Goal: Task Accomplishment & Management: Use online tool/utility

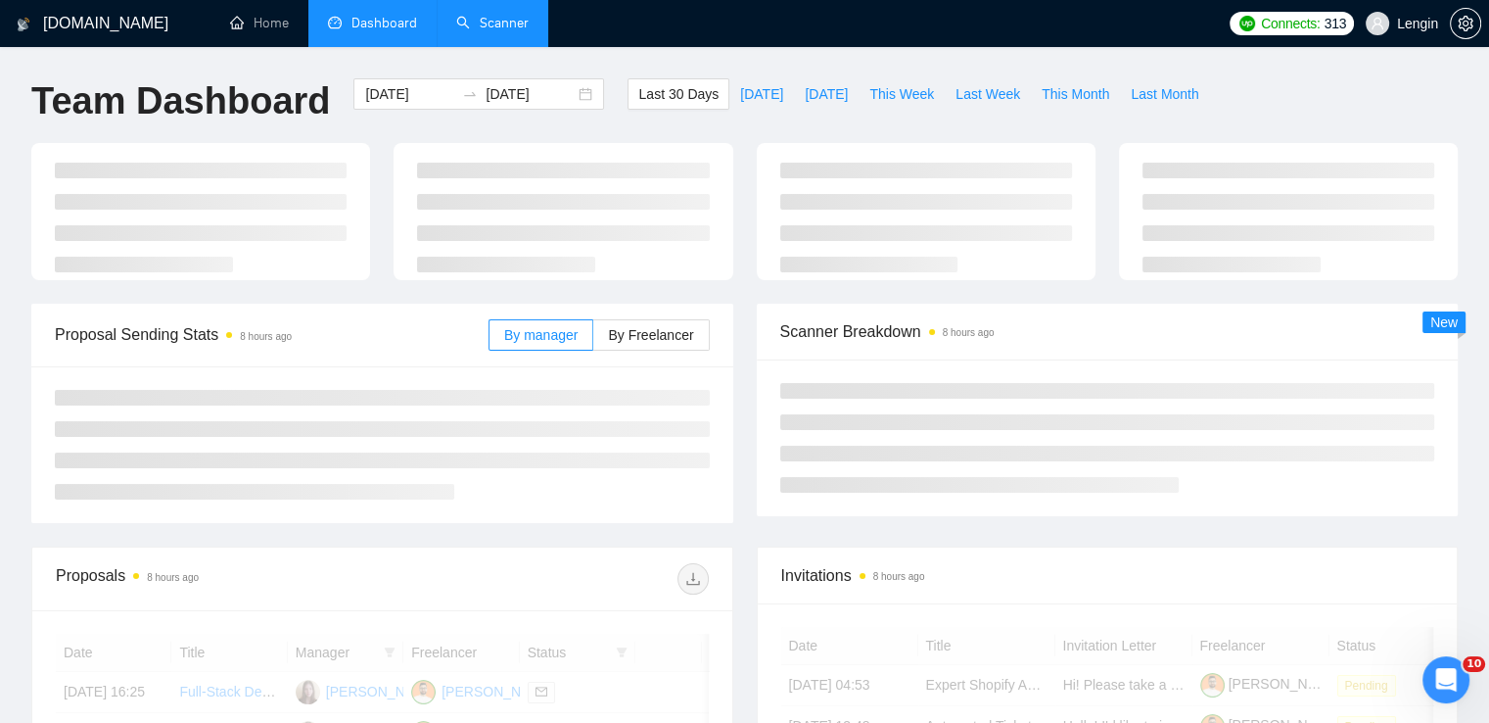
click at [515, 22] on link "Scanner" at bounding box center [492, 23] width 72 height 17
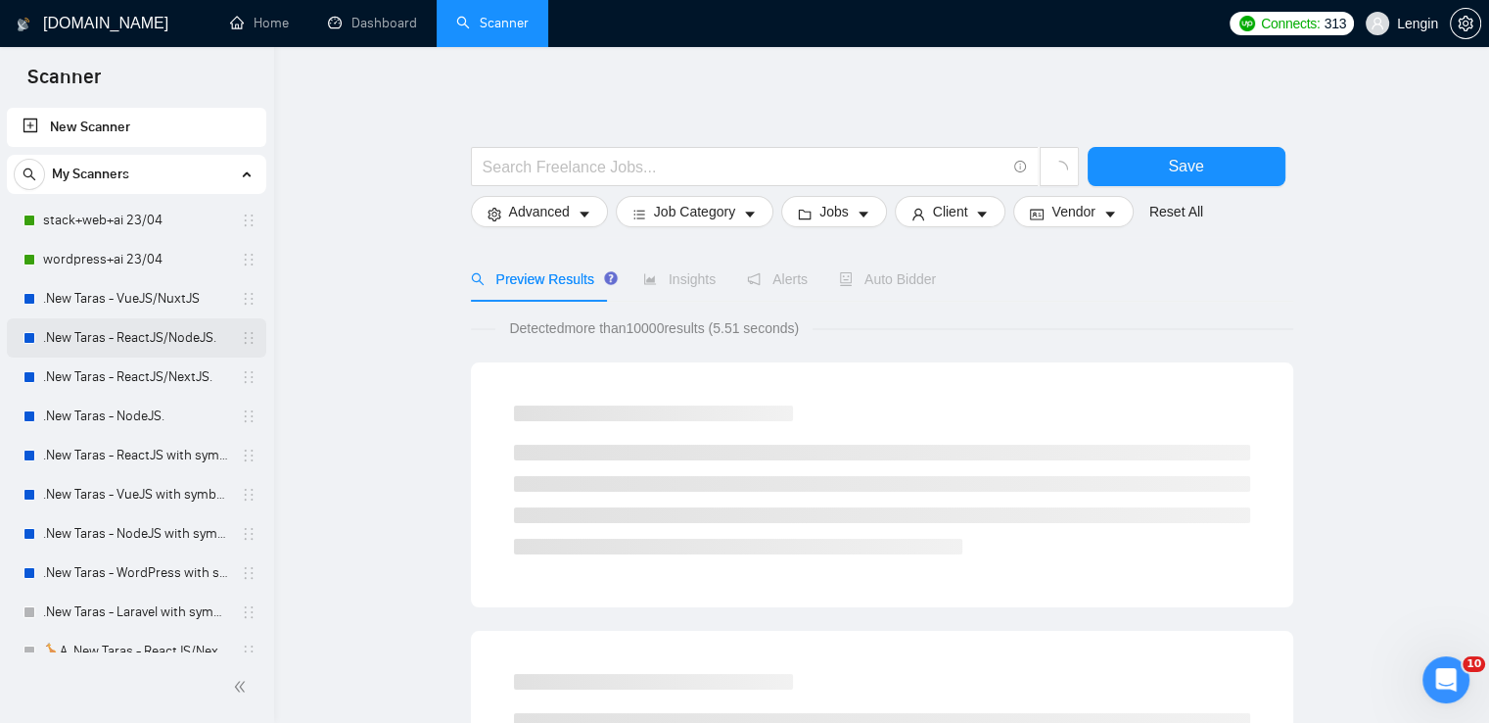
click at [116, 335] on link ".New Taras - ReactJS/NodeJS." at bounding box center [136, 337] width 186 height 39
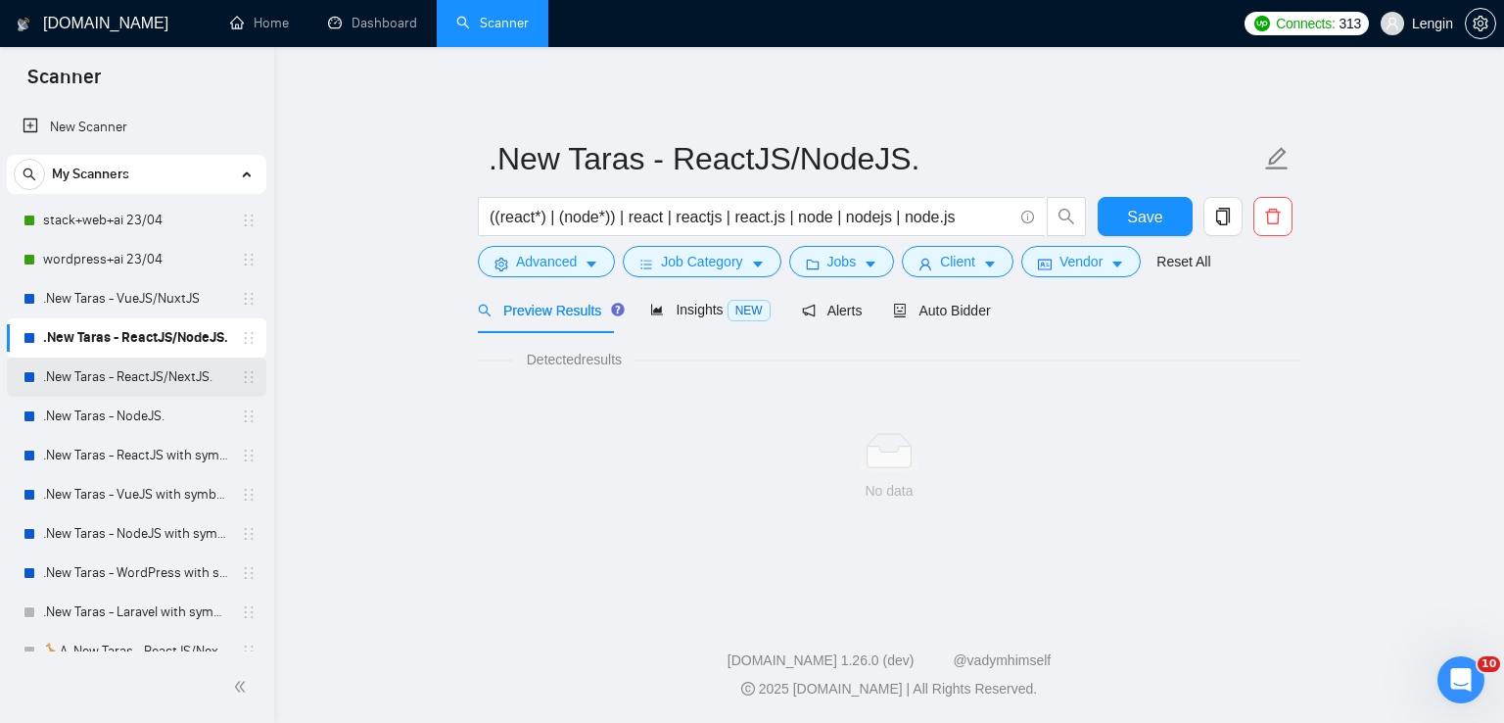
click at [124, 370] on link ".New Taras - ReactJS/NextJS." at bounding box center [136, 376] width 186 height 39
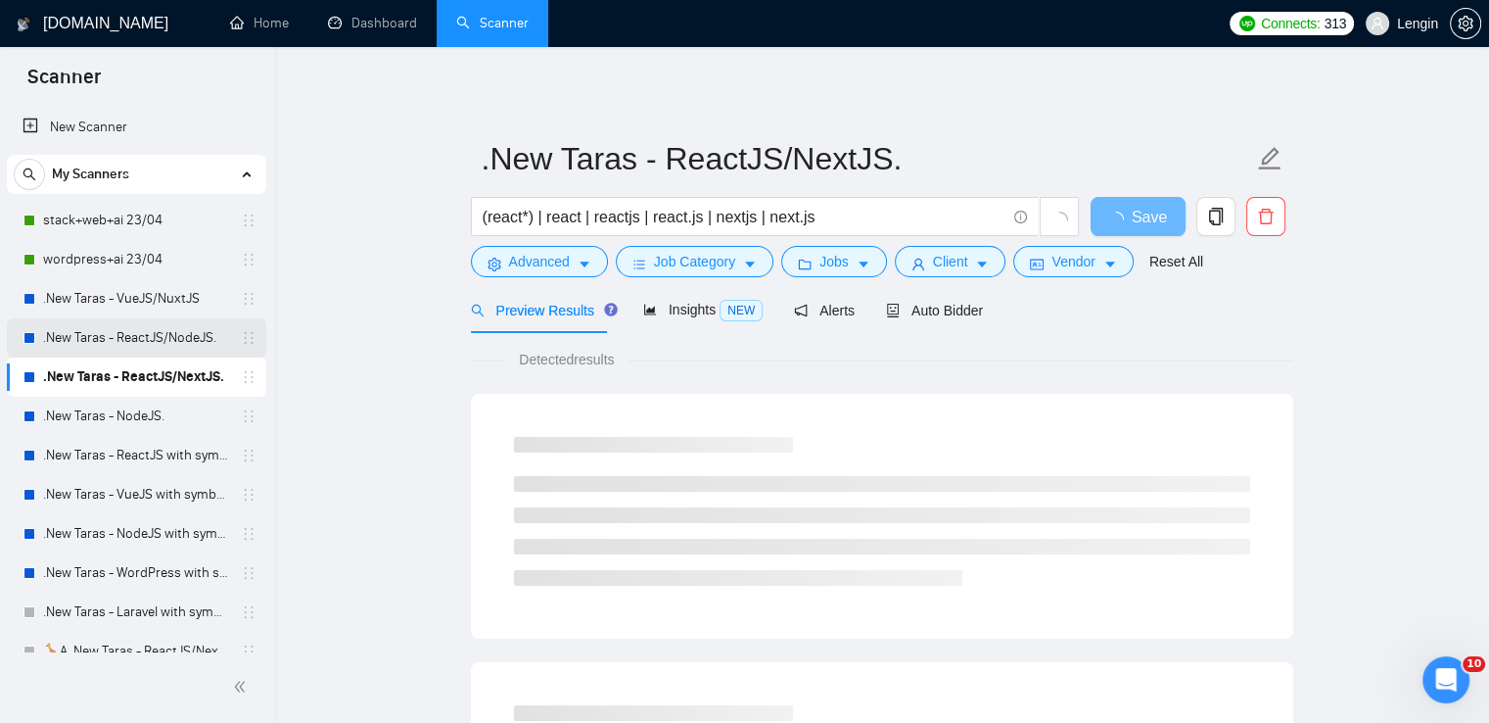
click at [175, 347] on link ".New Taras - ReactJS/NodeJS." at bounding box center [136, 337] width 186 height 39
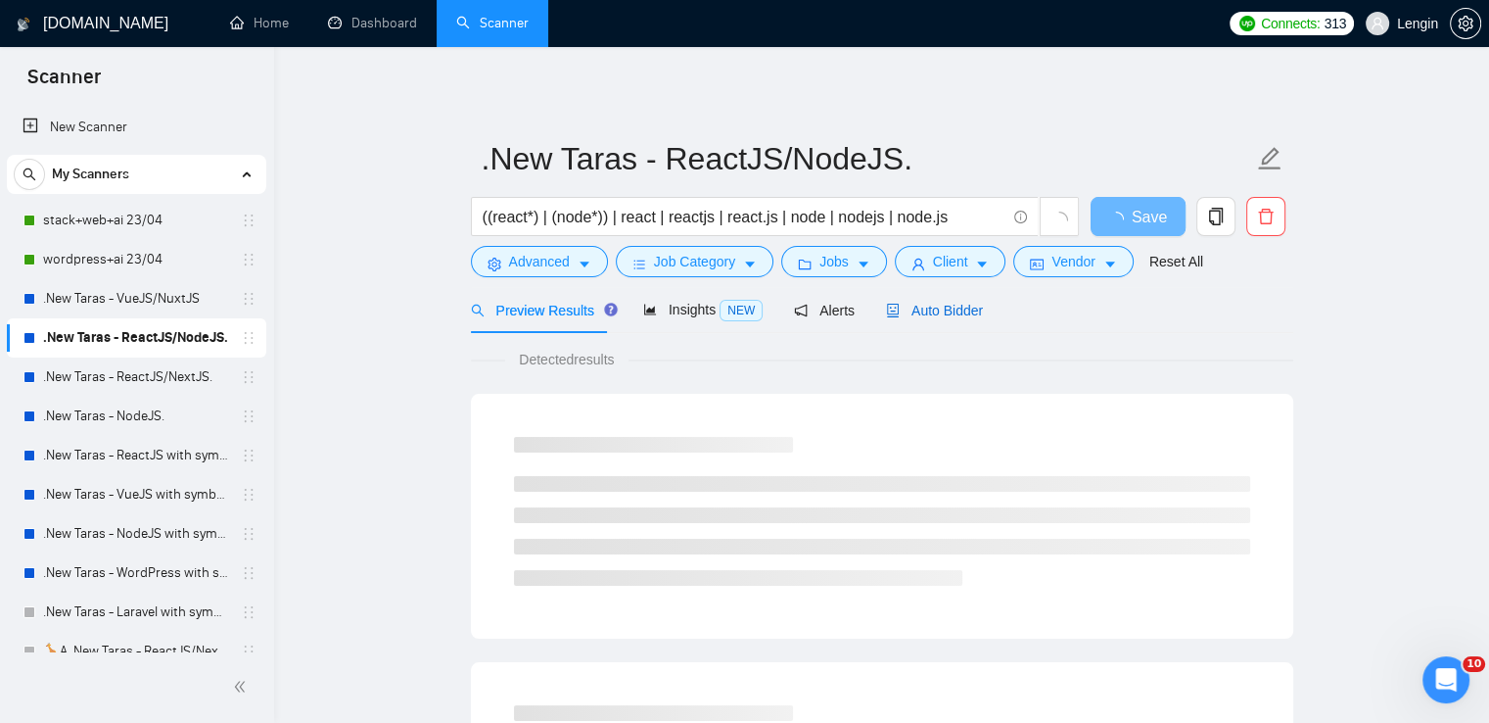
click at [913, 303] on span "Auto Bidder" at bounding box center [934, 311] width 97 height 16
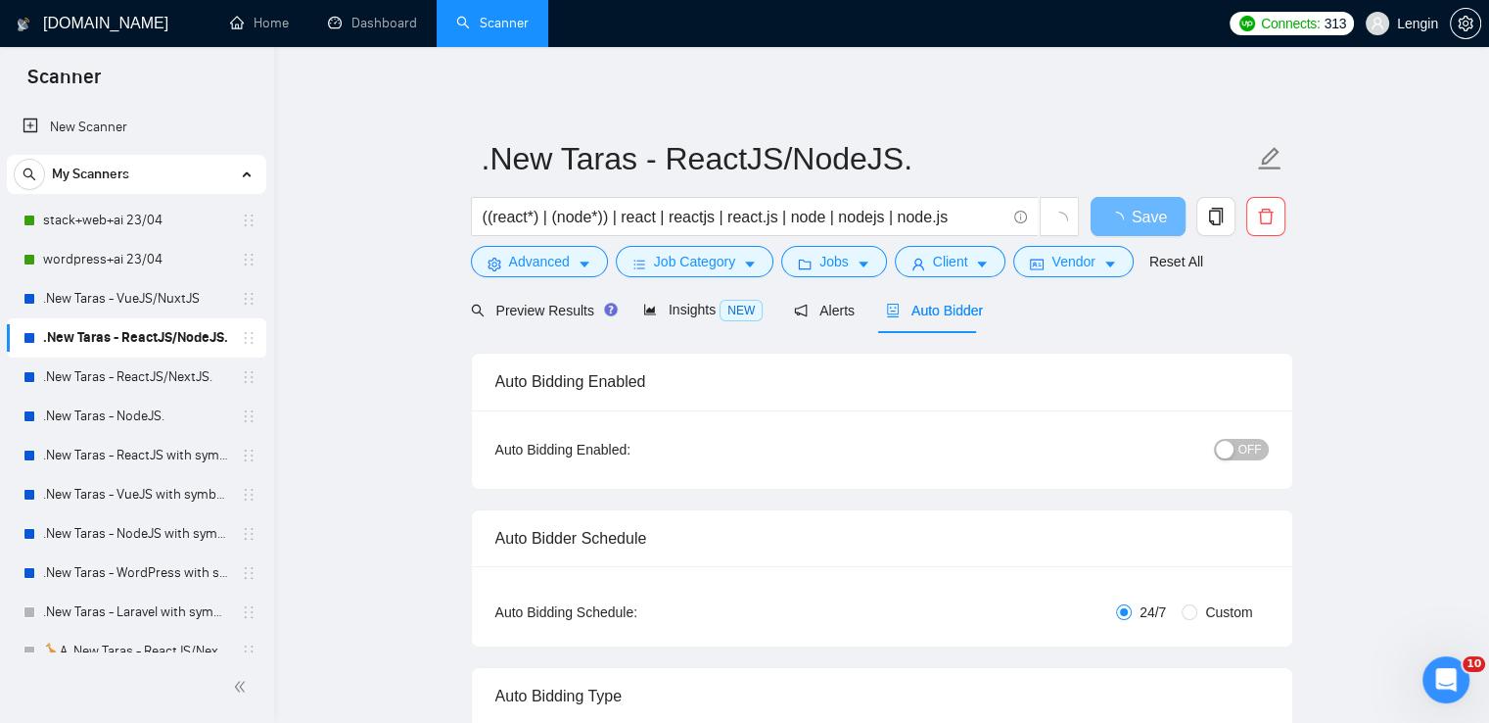
radio input "false"
radio input "true"
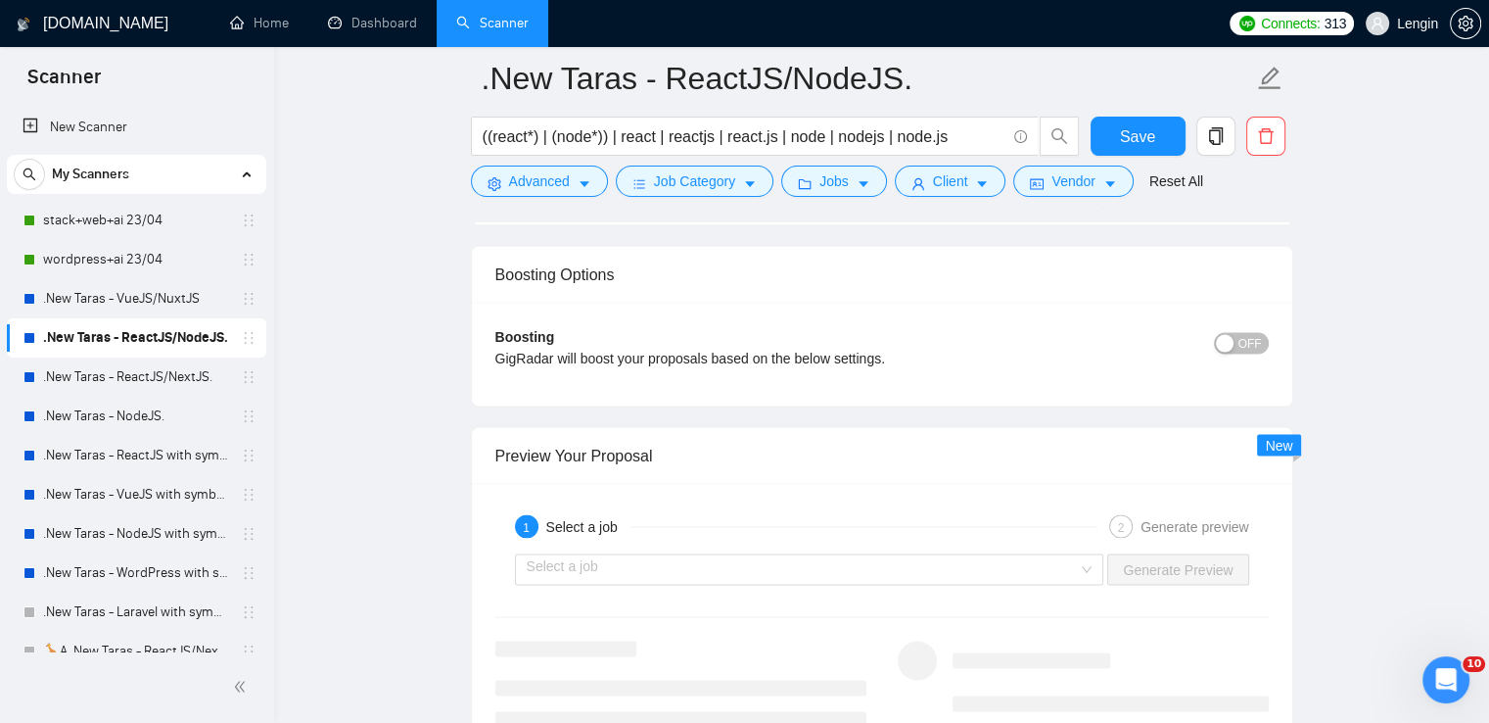
scroll to position [4085, 0]
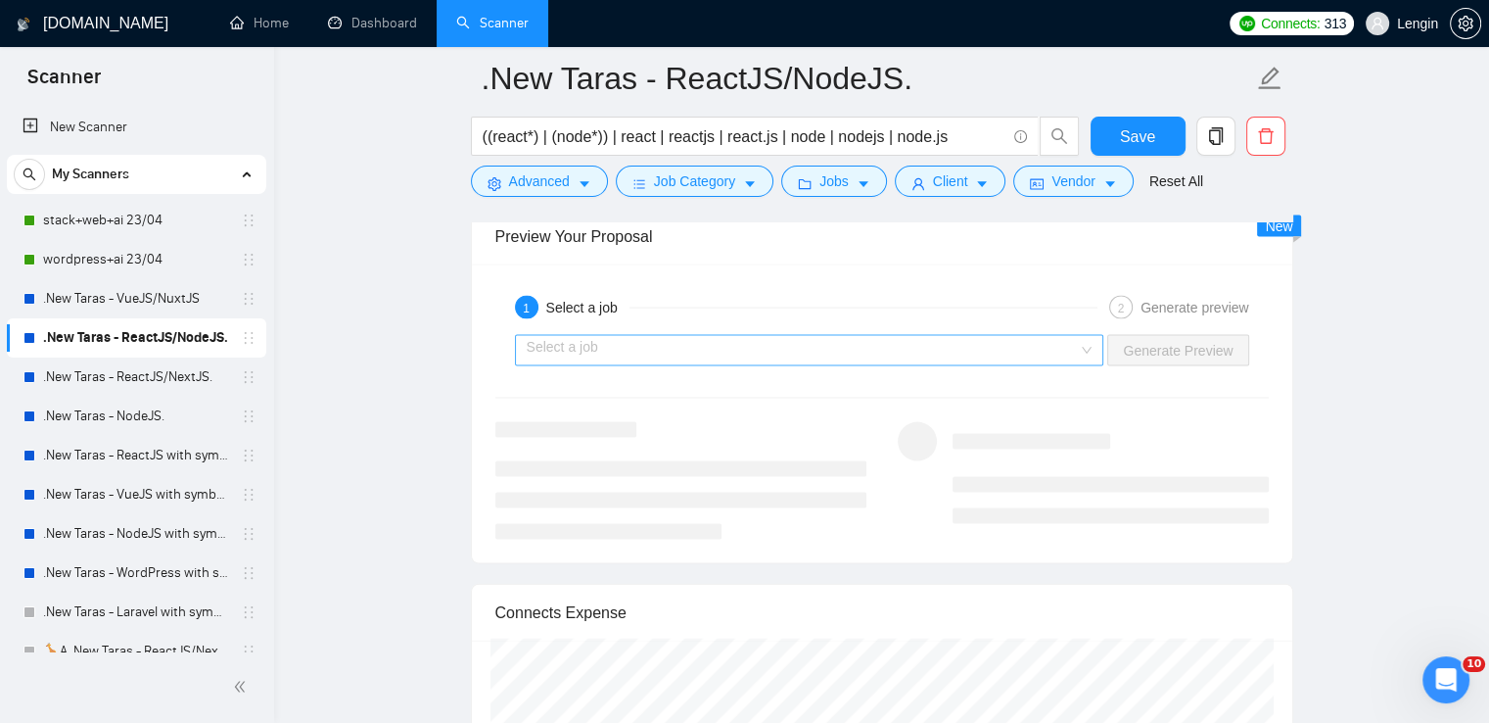
click at [1102, 349] on div "Select a job" at bounding box center [810, 350] width 590 height 31
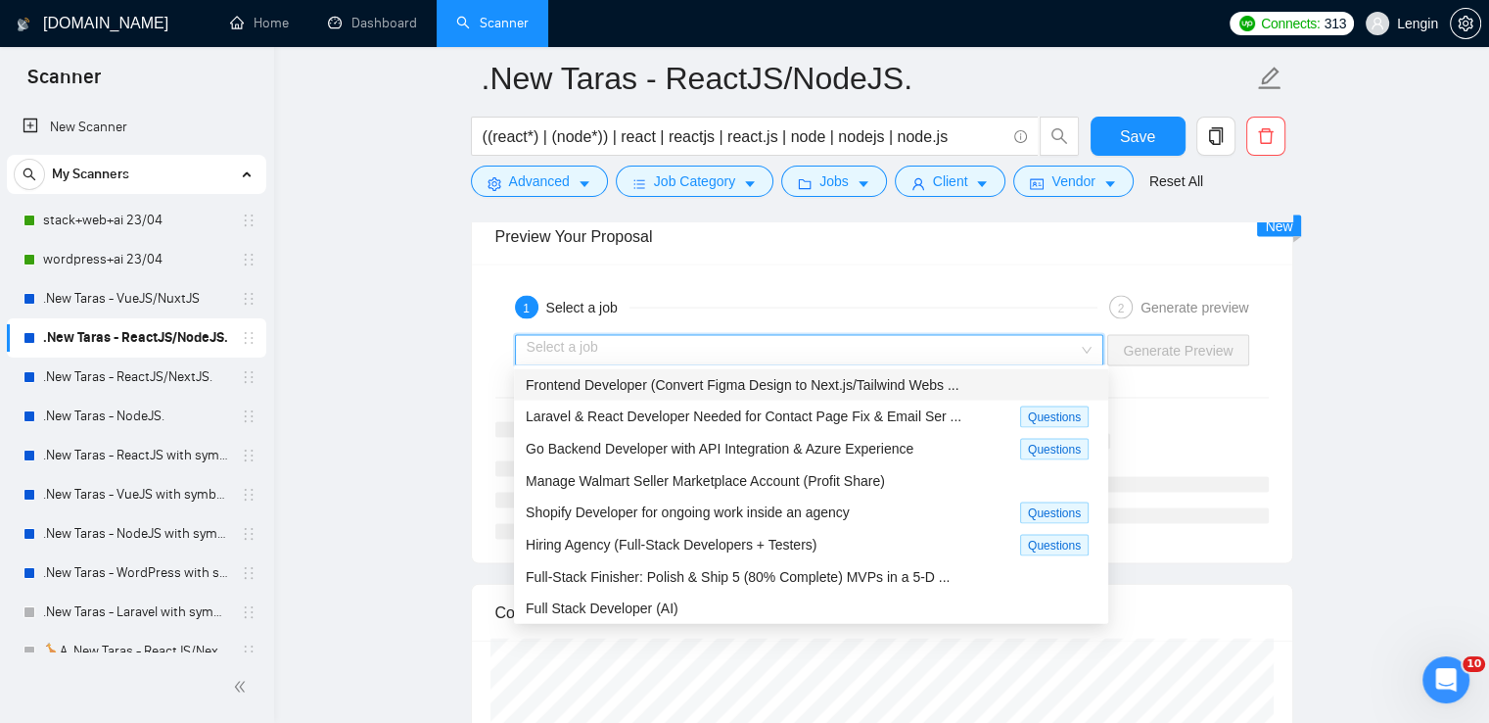
click at [926, 395] on div "Frontend Developer (Convert Figma Design to Next.js/Tailwind Webs ..." at bounding box center [811, 385] width 571 height 22
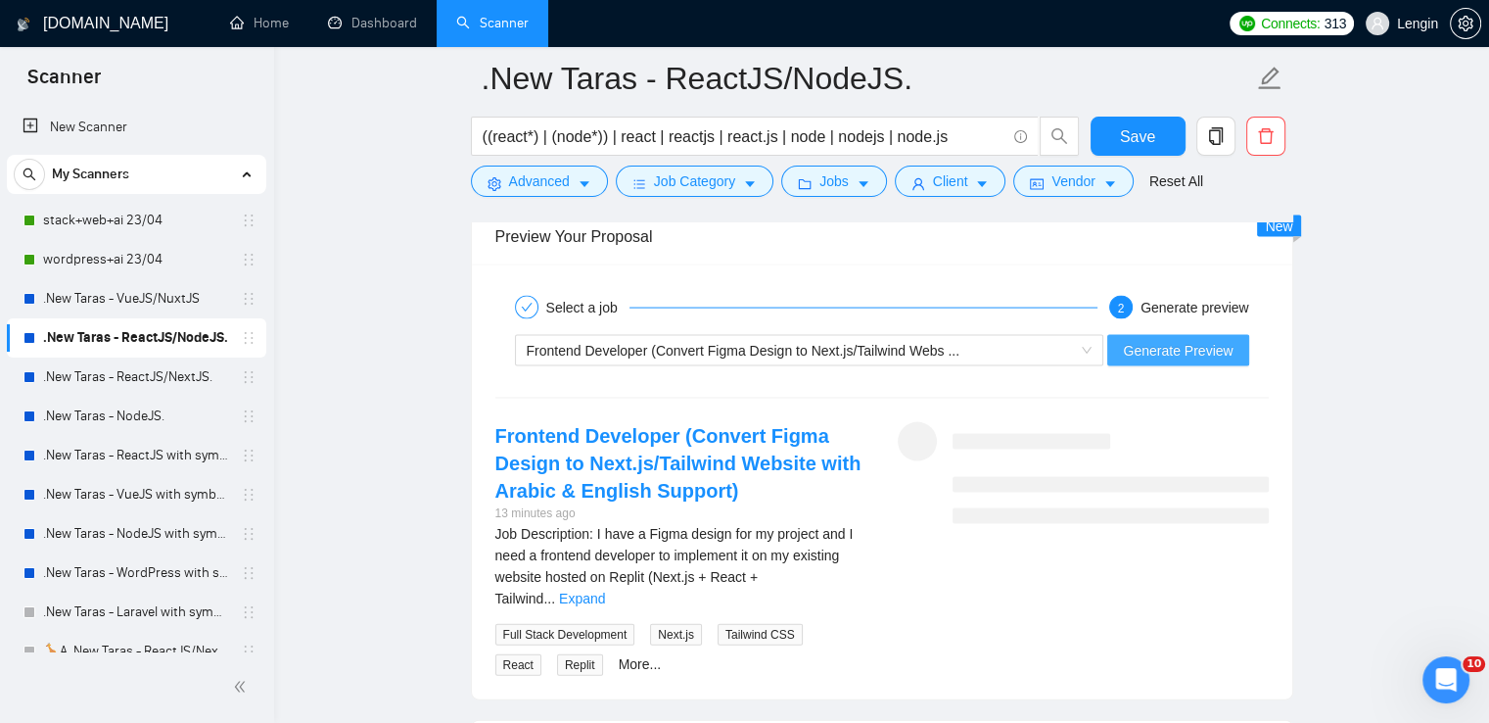
click at [1180, 348] on span "Generate Preview" at bounding box center [1178, 351] width 110 height 22
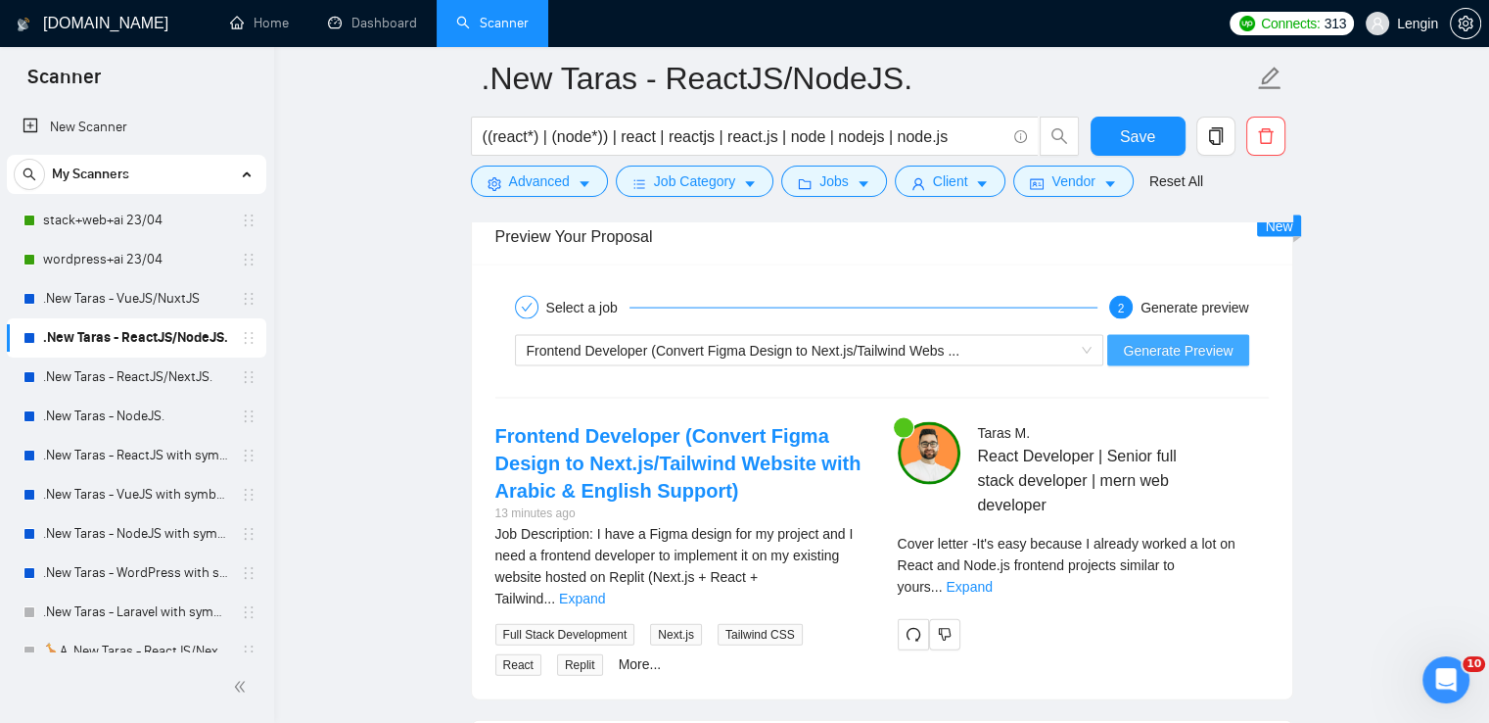
scroll to position [4370, 0]
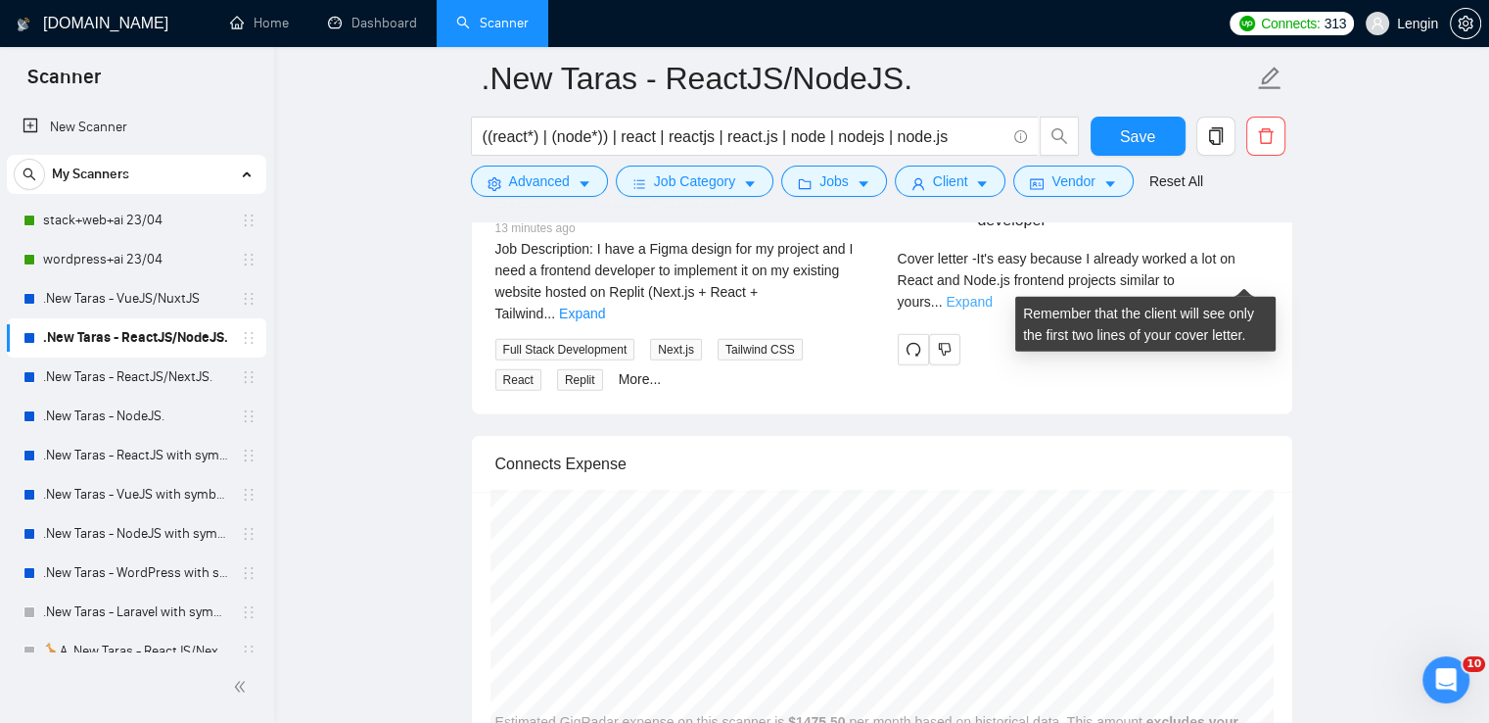
click at [992, 294] on link "Expand" at bounding box center [969, 302] width 46 height 16
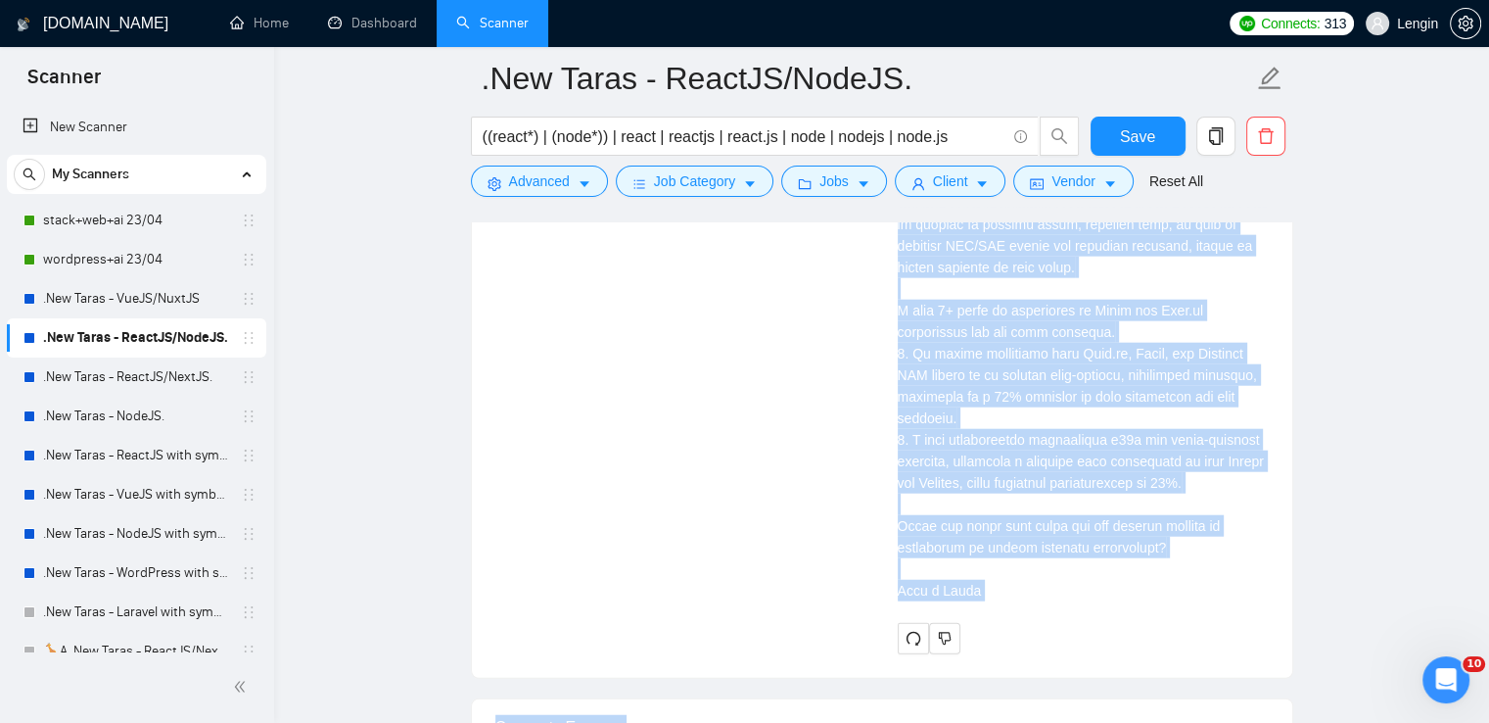
scroll to position [4736, 0]
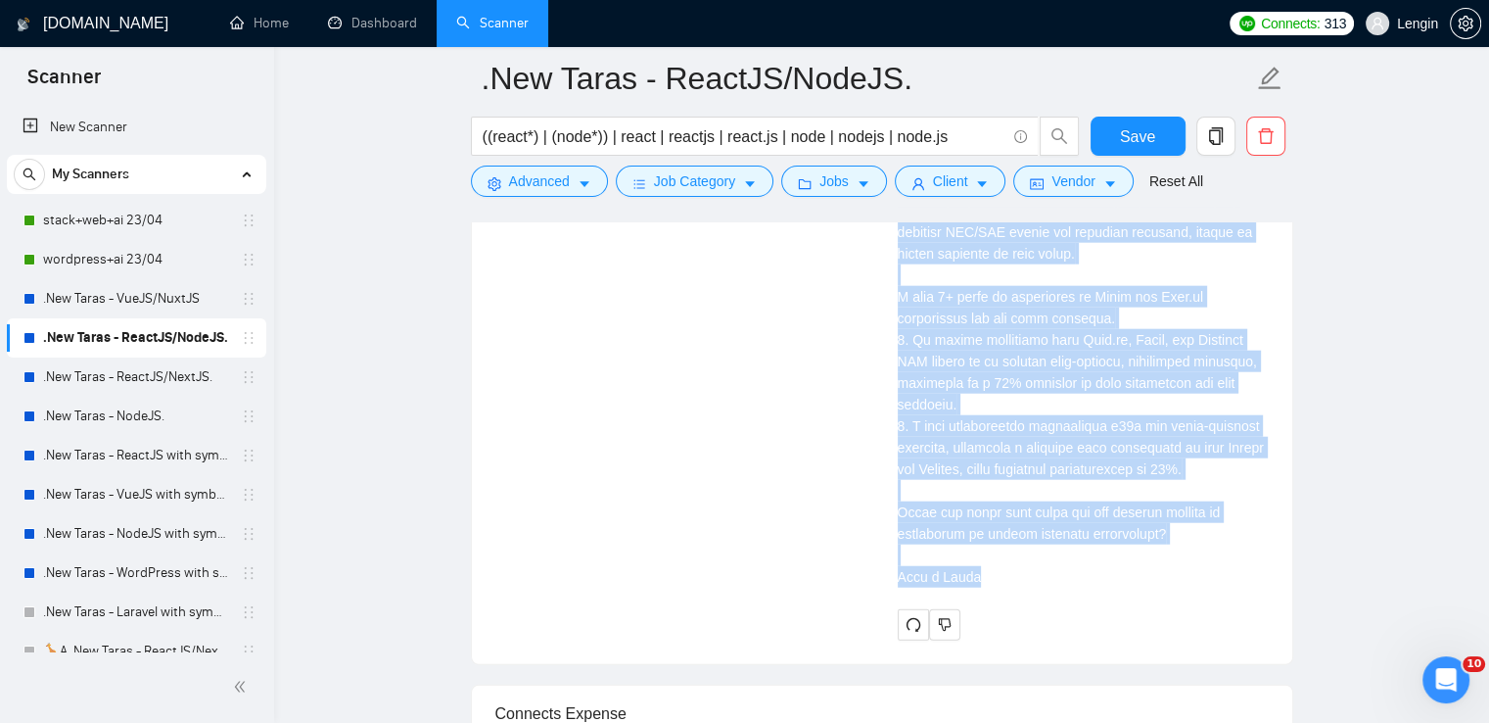
drag, startPoint x: 1062, startPoint y: 298, endPoint x: 1047, endPoint y: 587, distance: 289.3
click at [1047, 587] on div "Cover letter" at bounding box center [1083, 249] width 371 height 703
copy div "I have successfully converted Figma designs into production-ready Next.js websi…"
click at [1065, 338] on div "Cover letter" at bounding box center [1083, 242] width 371 height 689
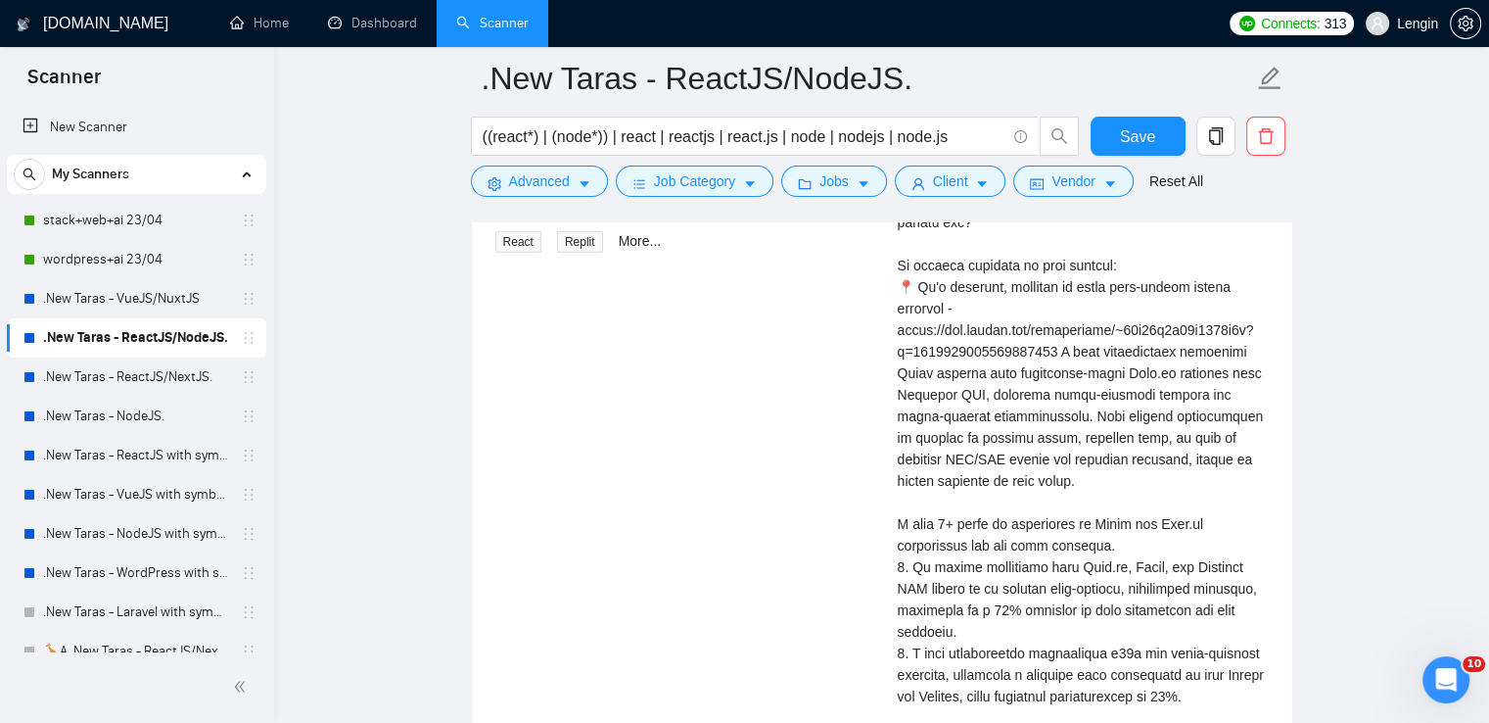
scroll to position [4477, 0]
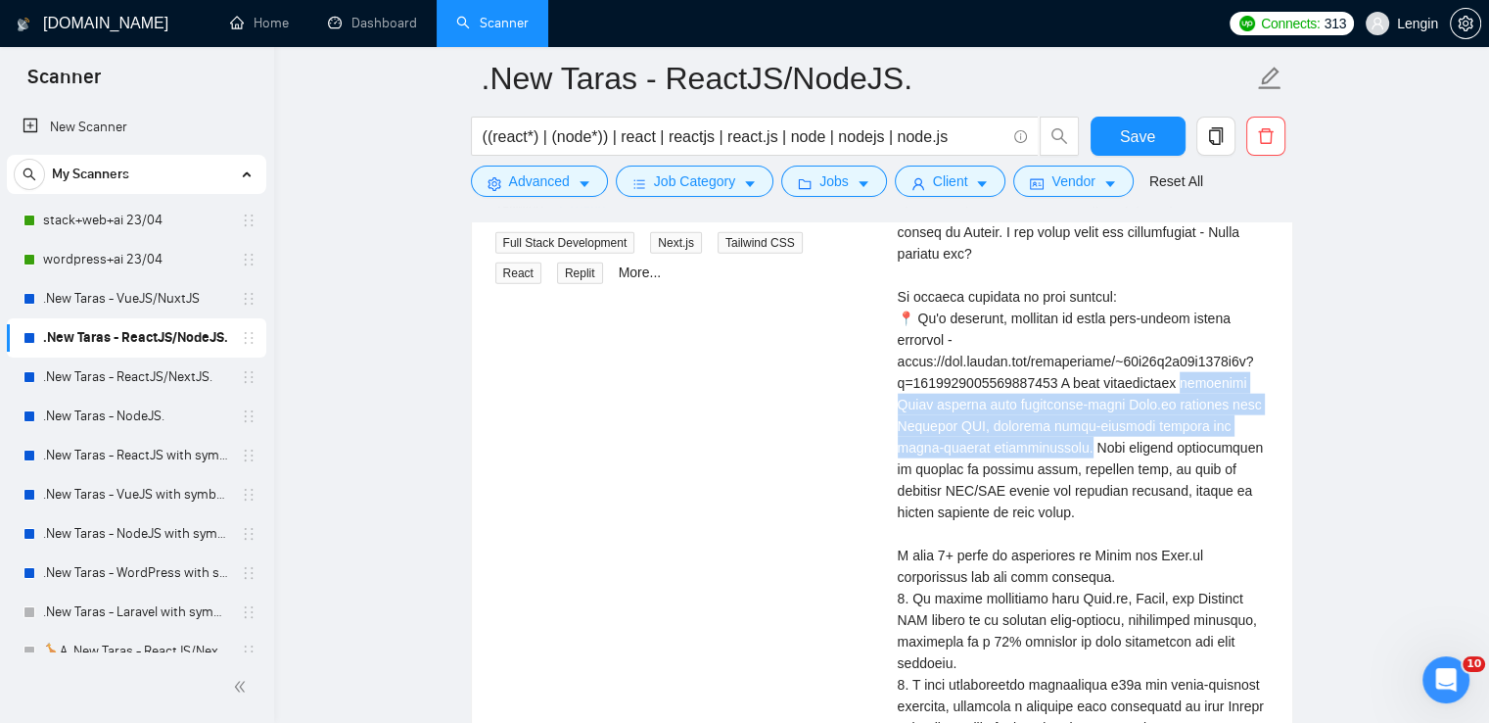
drag, startPoint x: 1178, startPoint y: 377, endPoint x: 1042, endPoint y: 447, distance: 152.8
click at [1042, 447] on div "Cover letter" at bounding box center [1083, 501] width 371 height 689
copy div "onverted Figma designs into production-ready Next.js websites with Tailwind CSS…"
